Goal: Complete application form

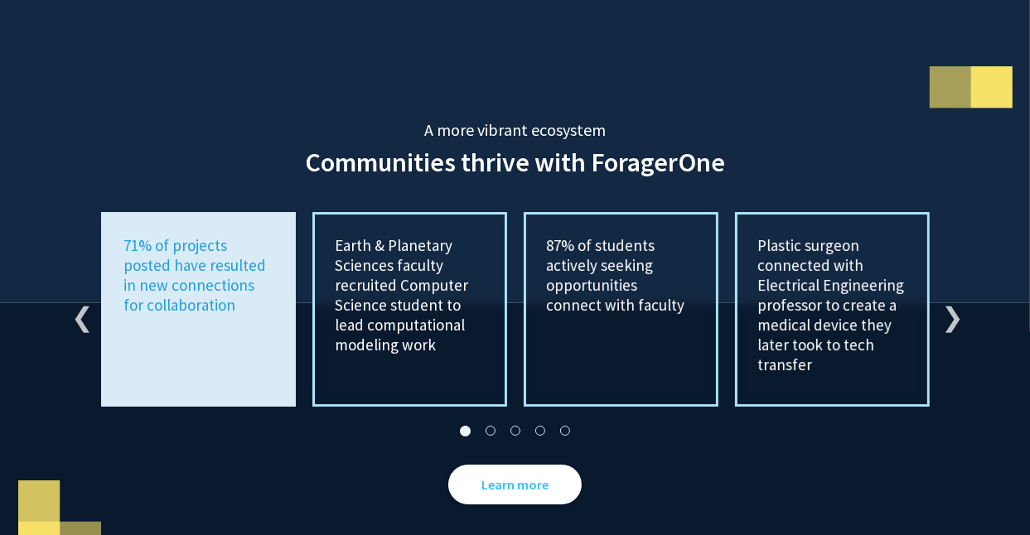
scroll to position [3065, 0]
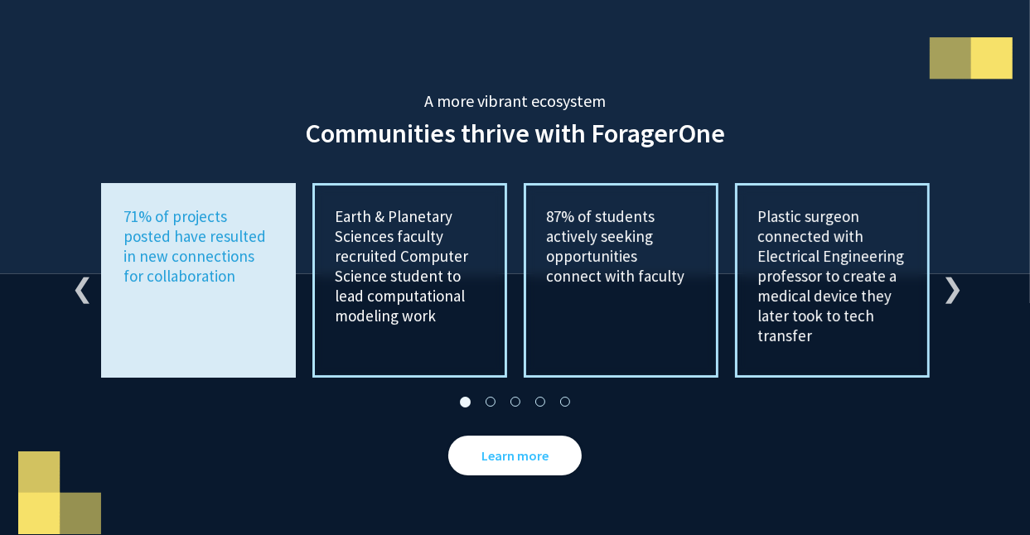
click at [538, 282] on div "87% of students actively seeking opportunities connect with faculty" at bounding box center [621, 279] width 195 height 195
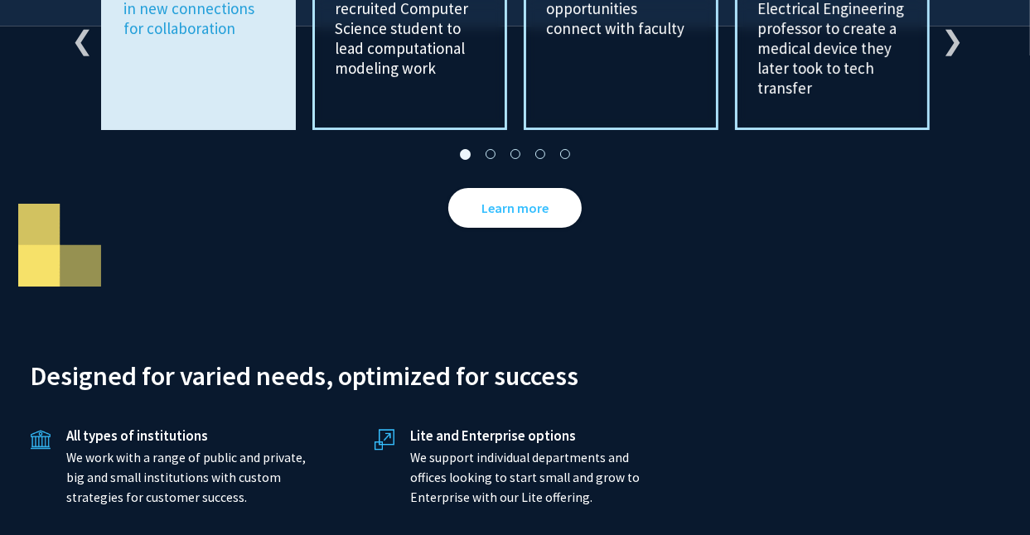
scroll to position [3314, 0]
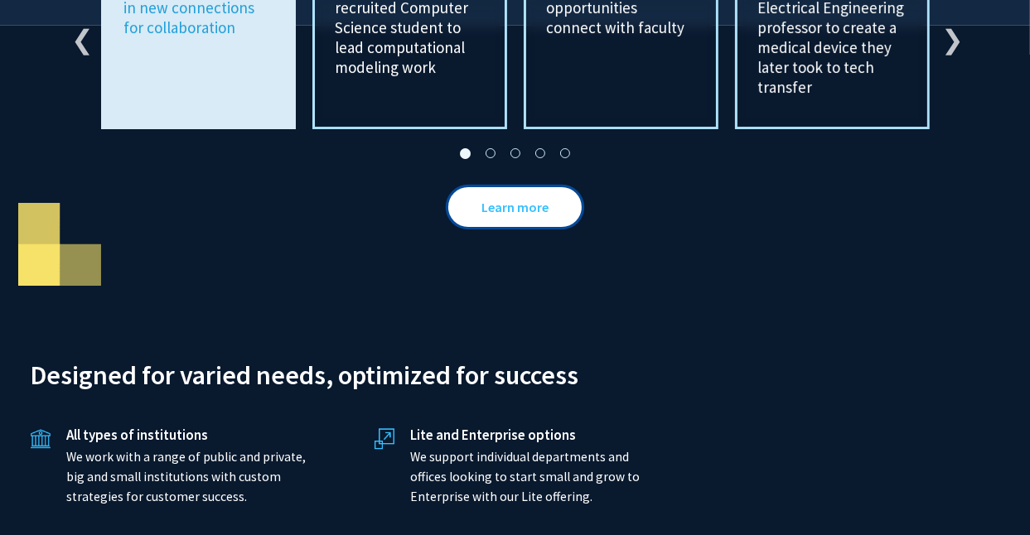
click at [540, 192] on link "Learn more" at bounding box center [514, 206] width 133 height 40
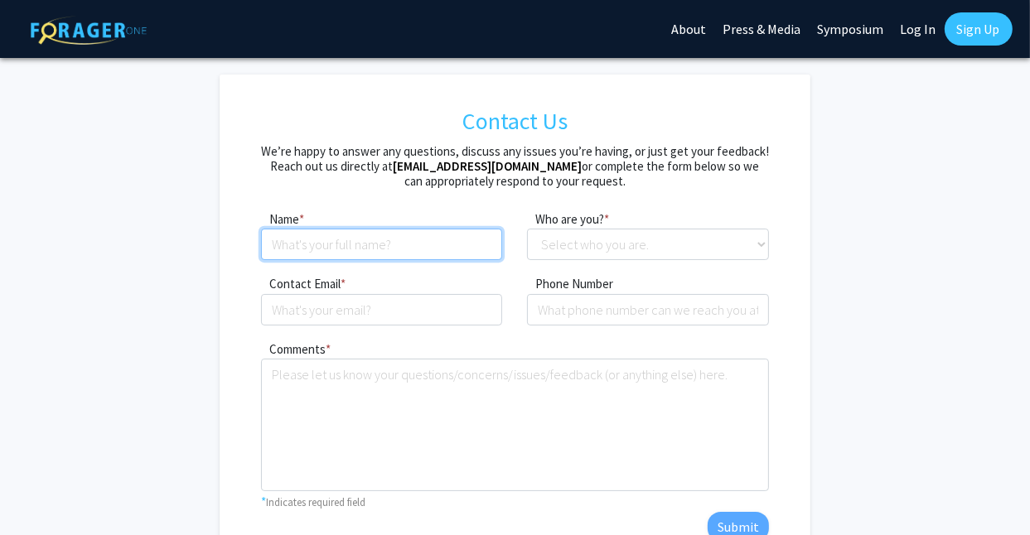
click at [315, 246] on input at bounding box center [382, 244] width 242 height 31
type input "[PERSON_NAME]"
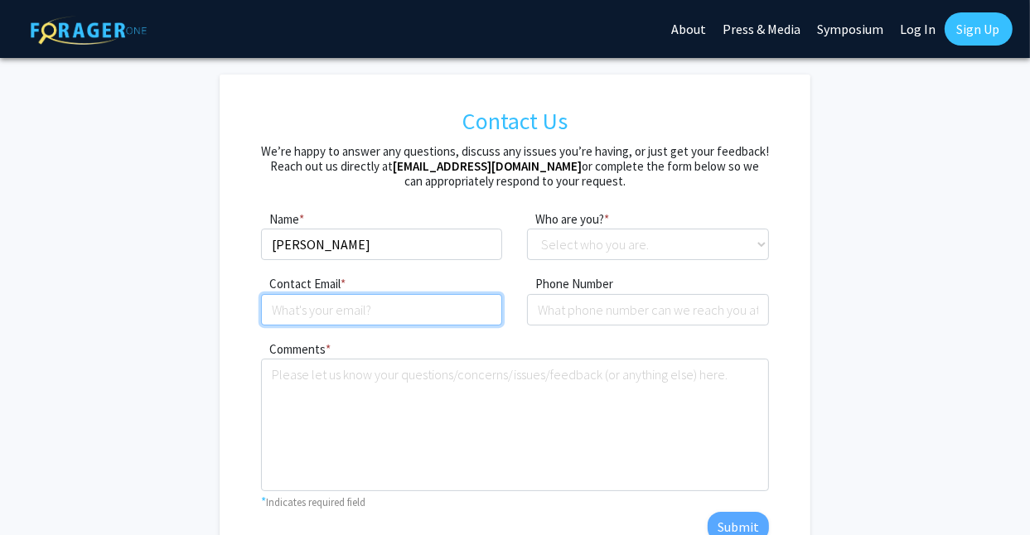
type input "[PERSON_NAME][EMAIL_ADDRESS][PERSON_NAME][PERSON_NAME][DOMAIN_NAME]"
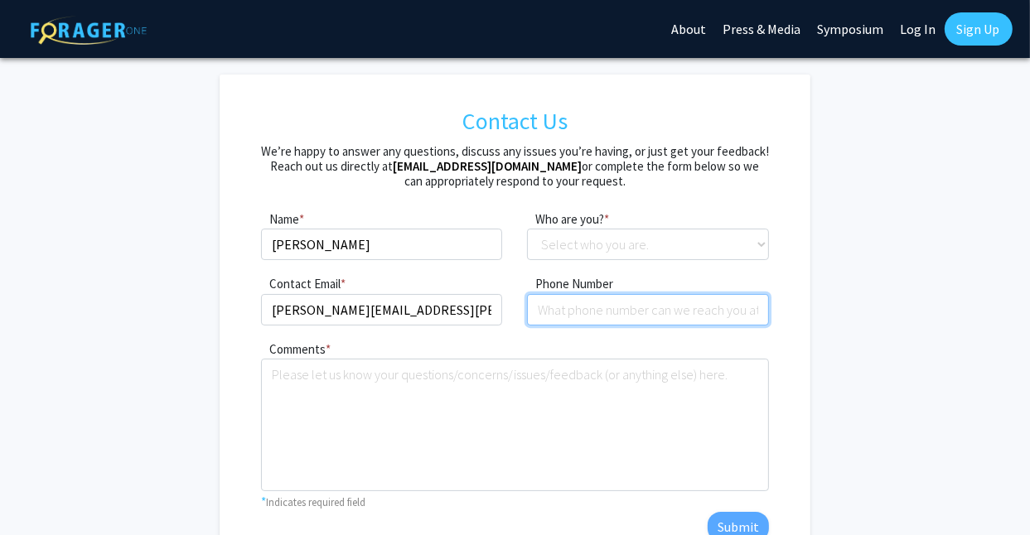
type input "2158804098"
click at [971, 32] on link "Sign Up" at bounding box center [978, 28] width 68 height 33
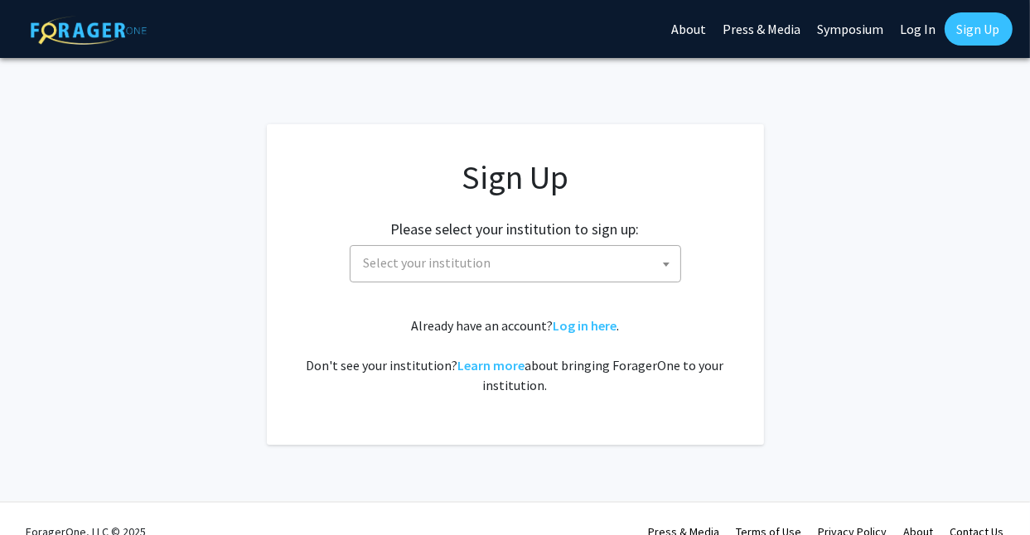
click at [663, 263] on b at bounding box center [666, 265] width 7 height 4
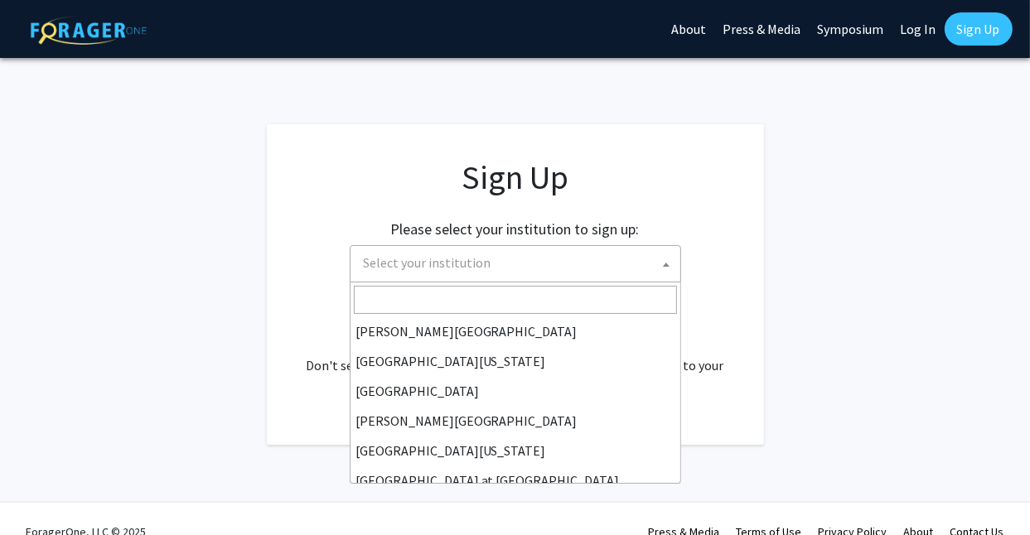
scroll to position [497, 0]
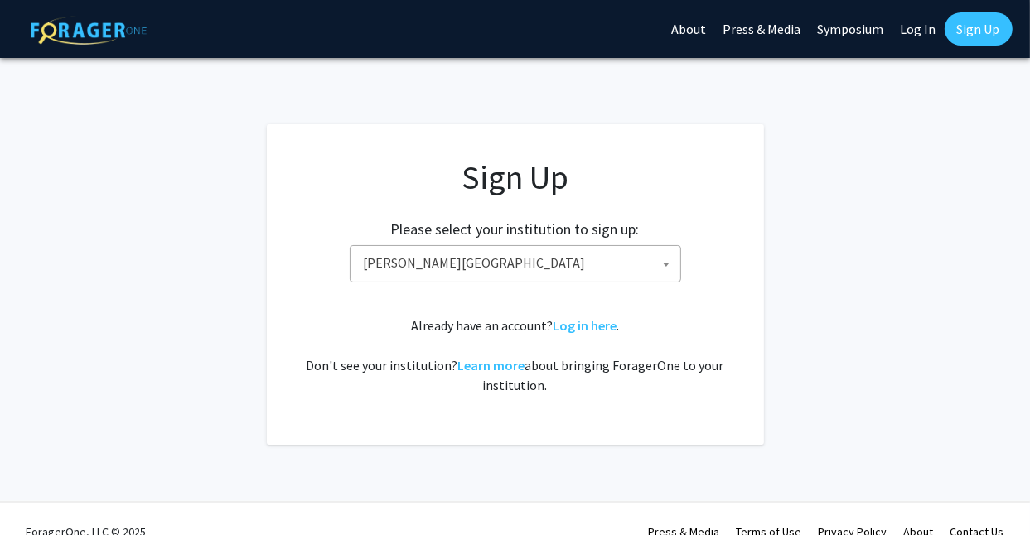
select select "24"
